Goal: Information Seeking & Learning: Learn about a topic

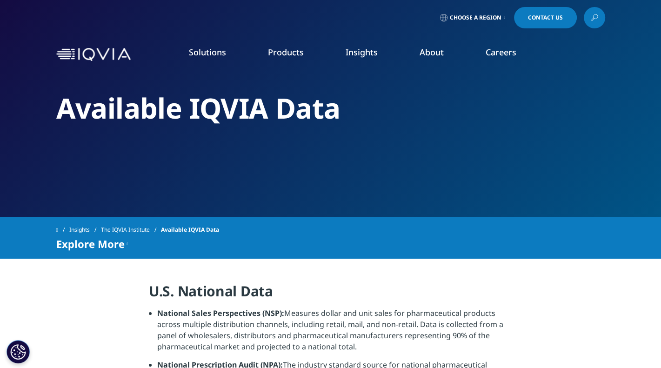
click at [470, 20] on span "Choose a Region" at bounding box center [476, 17] width 52 height 7
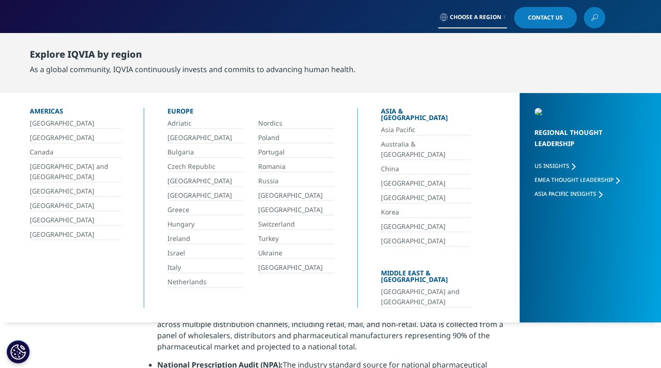
click at [38, 137] on link "[GEOGRAPHIC_DATA]" at bounding box center [75, 138] width 91 height 11
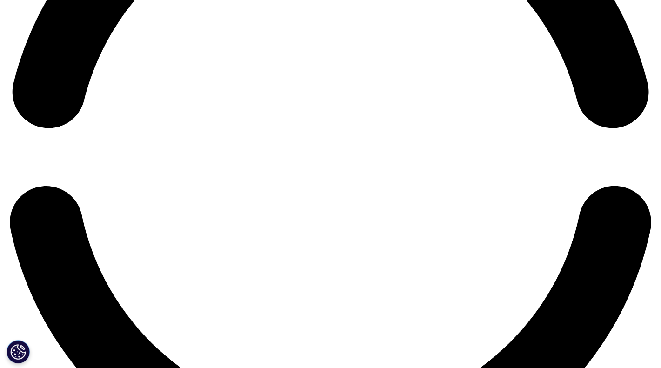
scroll to position [2172, 0]
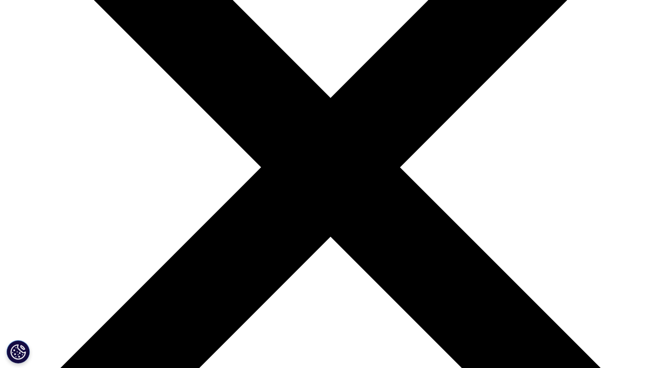
scroll to position [45, 0]
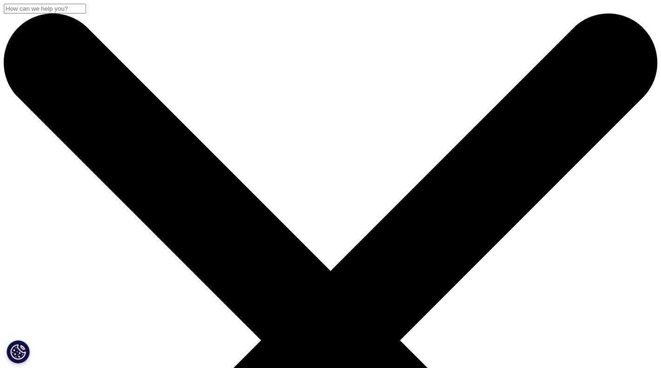
scroll to position [233, 0]
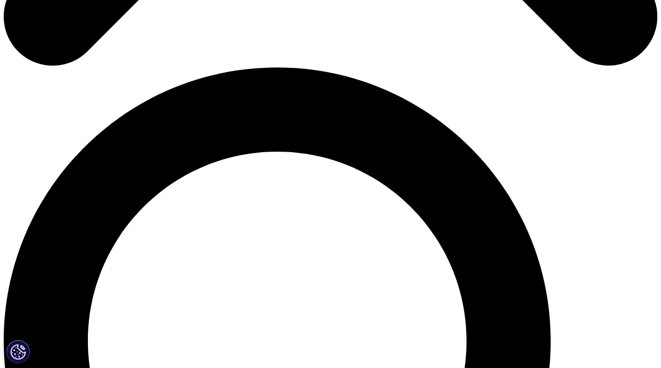
scroll to position [605, 0]
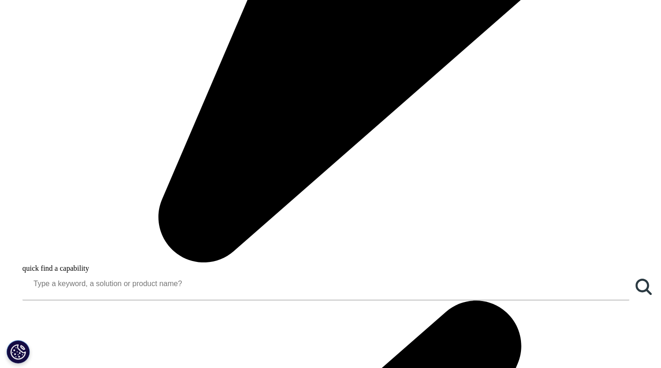
scroll to position [744, 0]
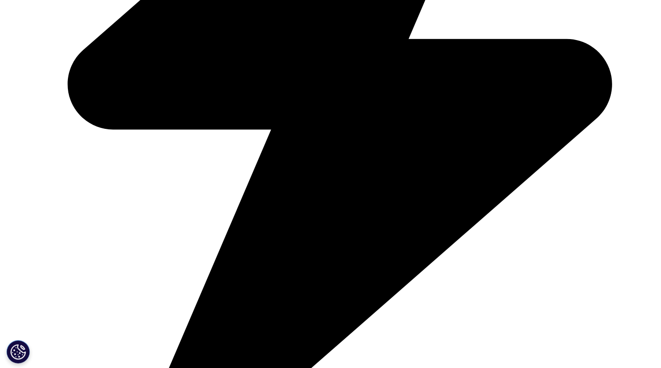
scroll to position [2883, 0]
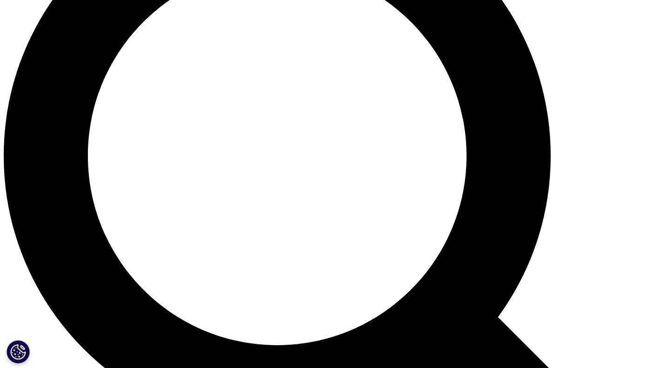
scroll to position [803, 0]
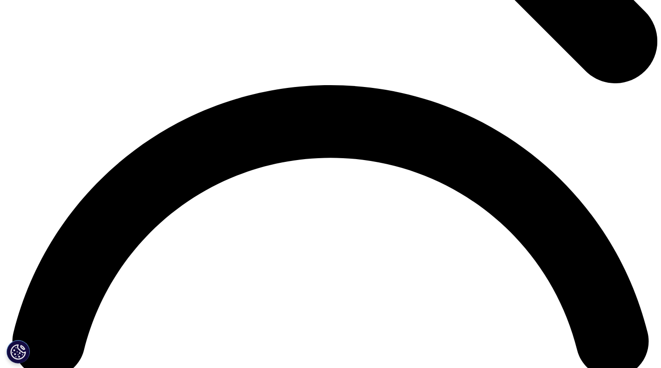
scroll to position [1361, 0]
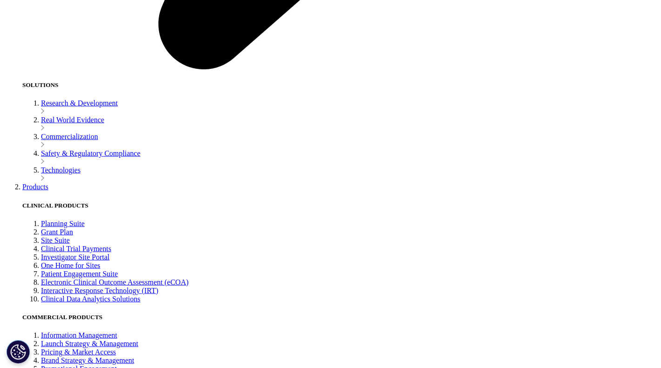
scroll to position [2012, 0]
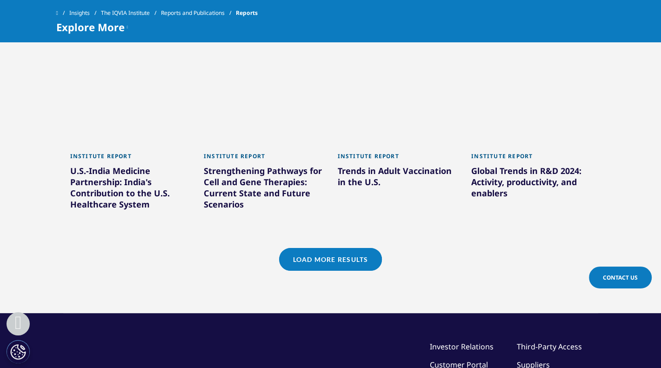
click at [356, 248] on link "Load More Results" at bounding box center [330, 259] width 103 height 23
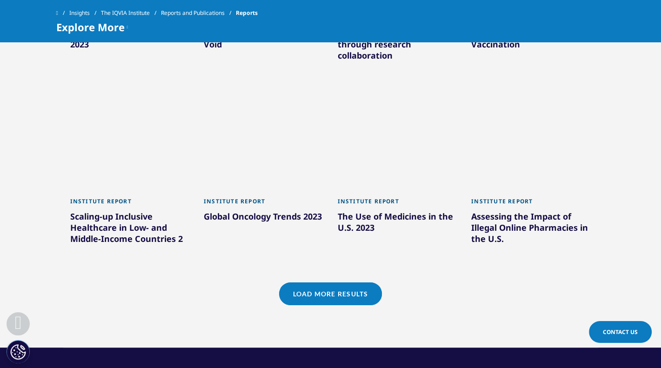
scroll to position [2663, 0]
